Goal: Task Accomplishment & Management: Manage account settings

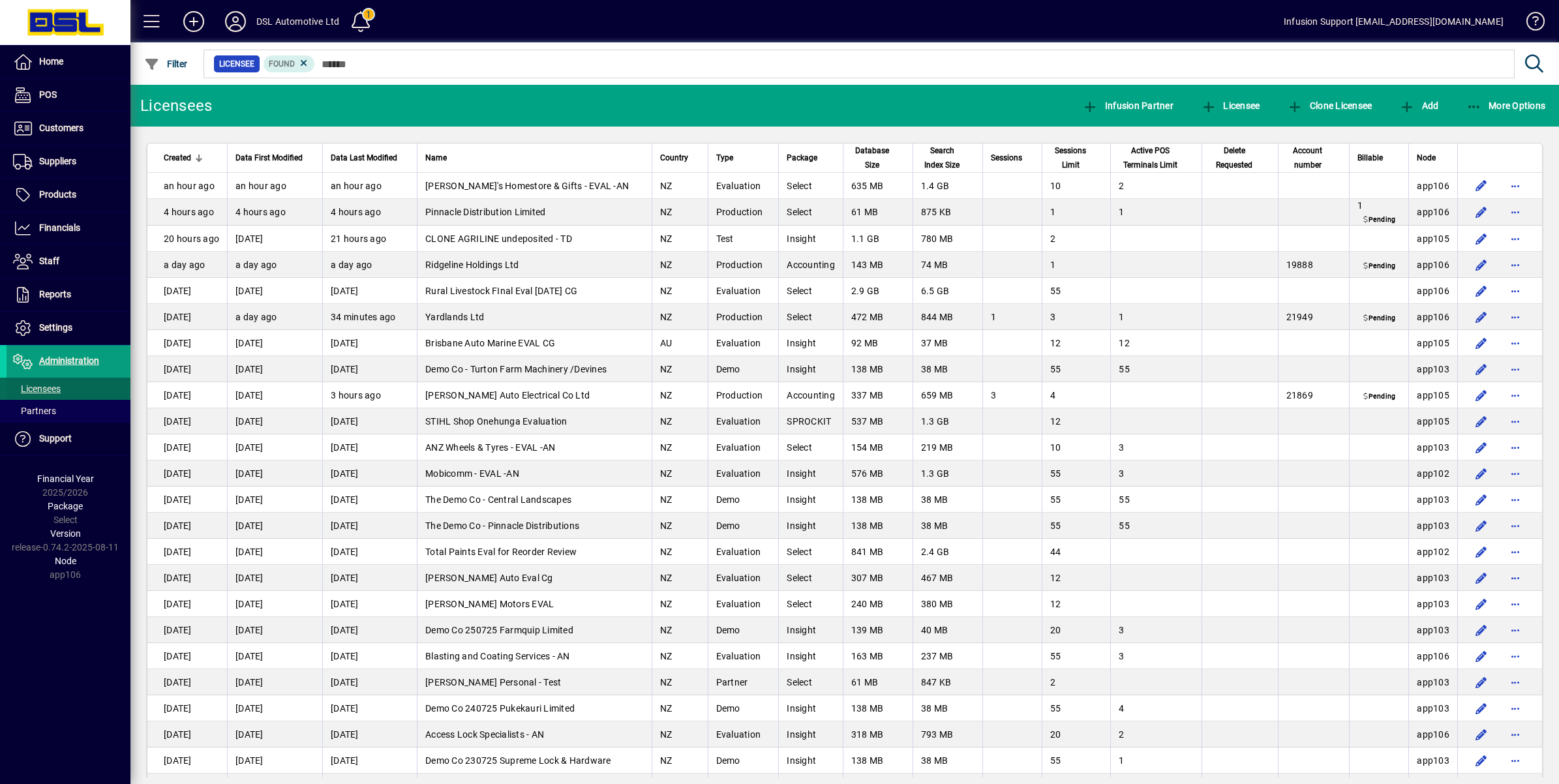
click at [48, 392] on span "Licensees" at bounding box center [36, 389] width 48 height 11
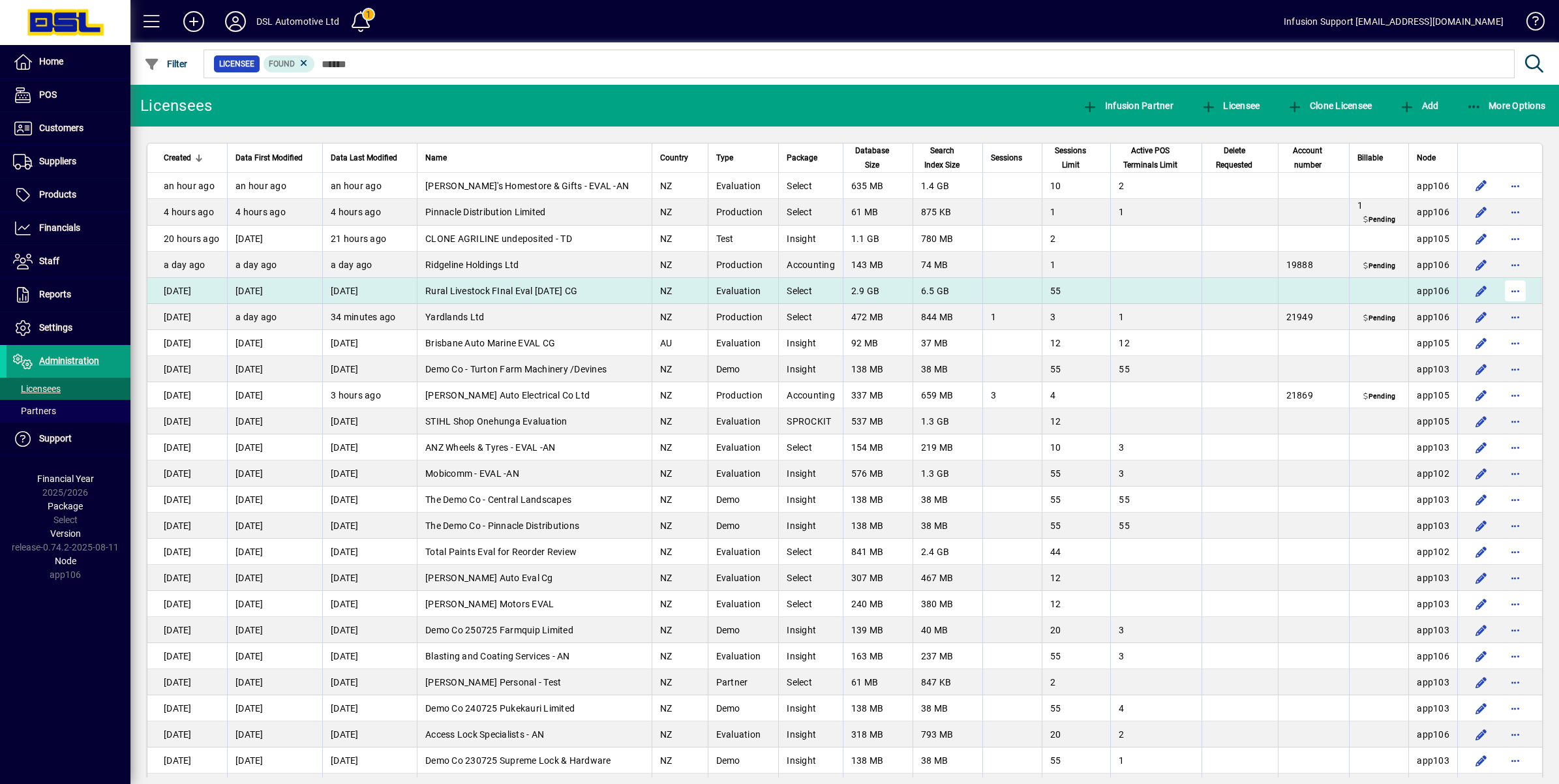
click at [1505, 291] on span "button" at bounding box center [1515, 290] width 31 height 31
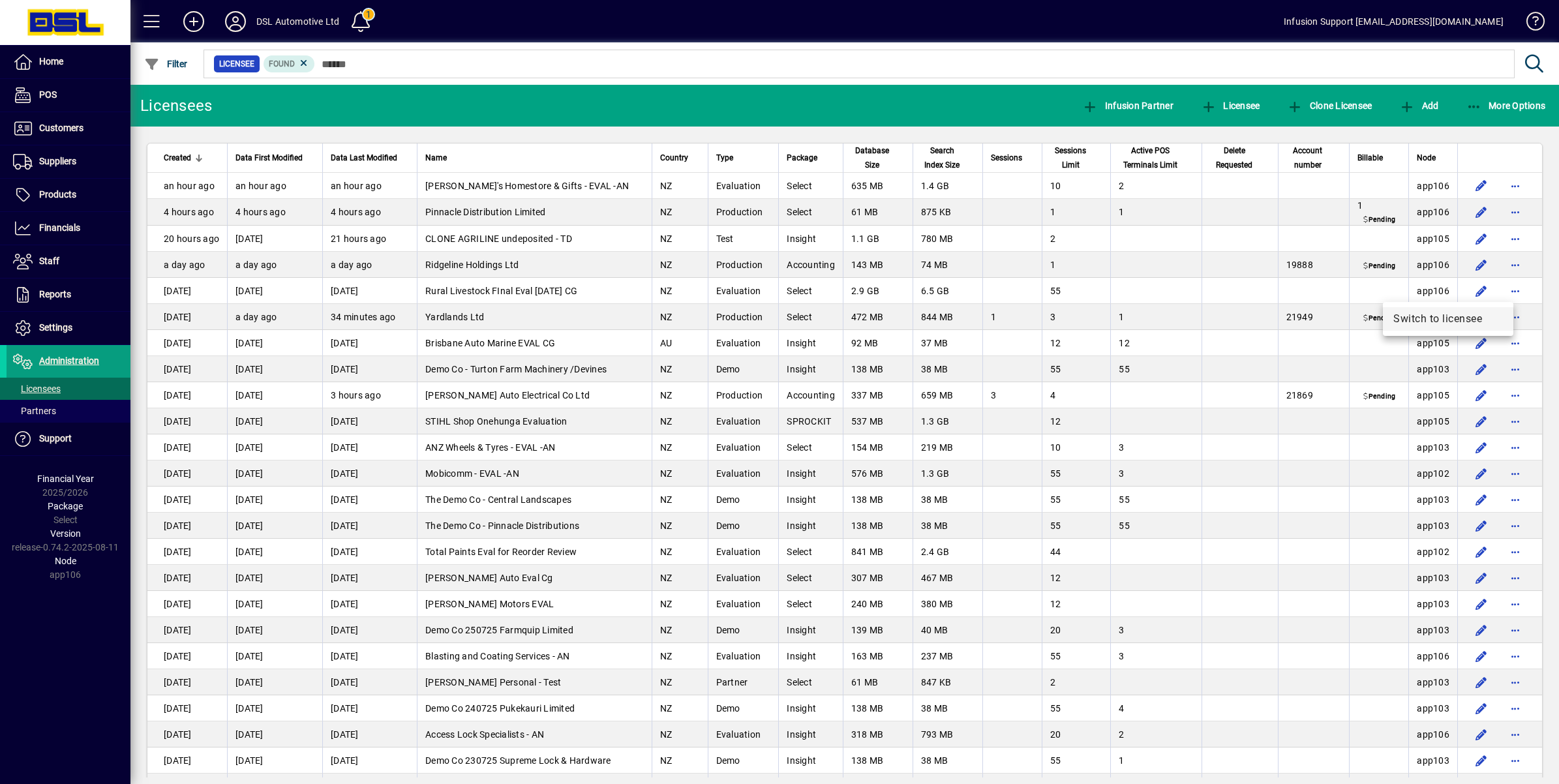
click at [1427, 318] on span "Switch to licensee" at bounding box center [1448, 319] width 110 height 16
